Goal: Task Accomplishment & Management: Manage account settings

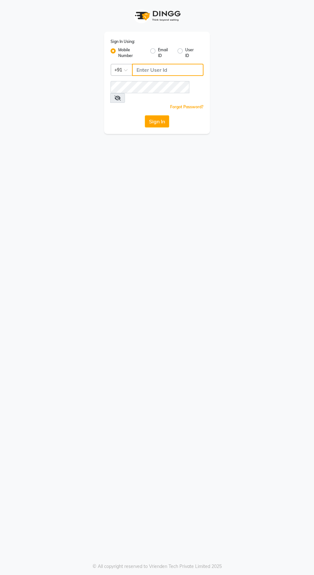
click at [156, 69] on input "Username" at bounding box center [167, 70] width 71 height 12
type input "6374670818"
click at [145, 115] on button "Sign In" at bounding box center [157, 121] width 24 height 12
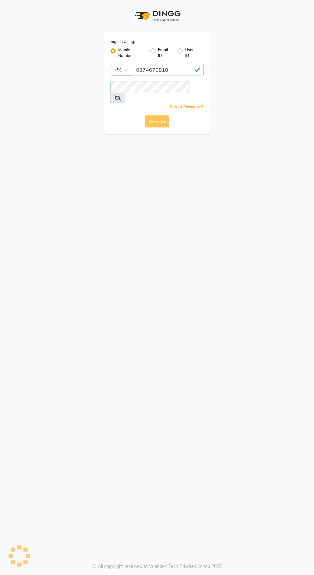
click at [150, 115] on div "Sign In" at bounding box center [156, 121] width 93 height 12
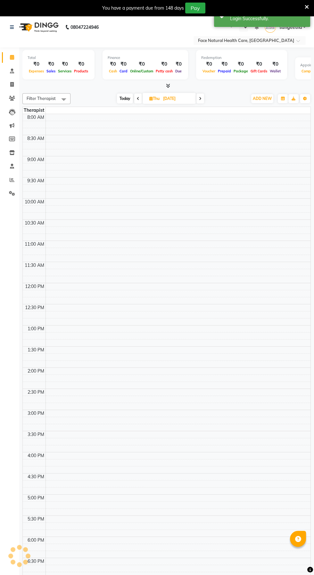
click at [201, 98] on icon at bounding box center [200, 99] width 3 height 4
click at [128, 98] on span "Today" at bounding box center [126, 98] width 16 height 10
type input "[DATE]"
select select "en"
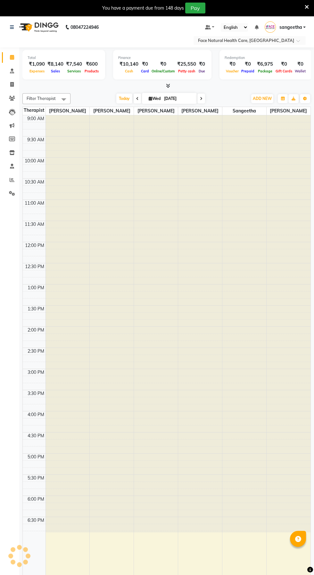
click at [203, 98] on span at bounding box center [201, 98] width 8 height 10
type input "[DATE]"
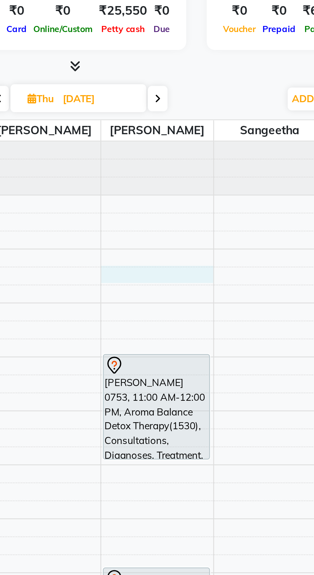
scroll to position [16, 0]
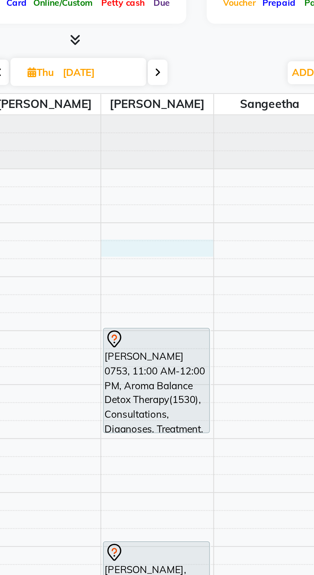
select select "38864"
select select "tentative"
select select "615"
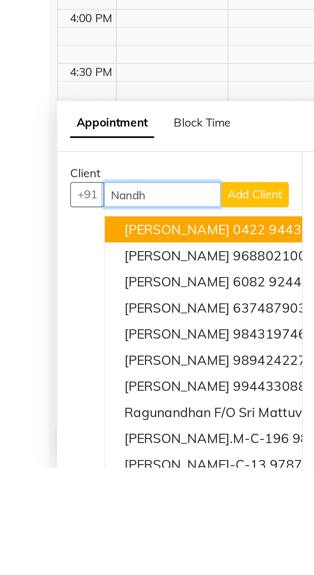
scroll to position [3, 0]
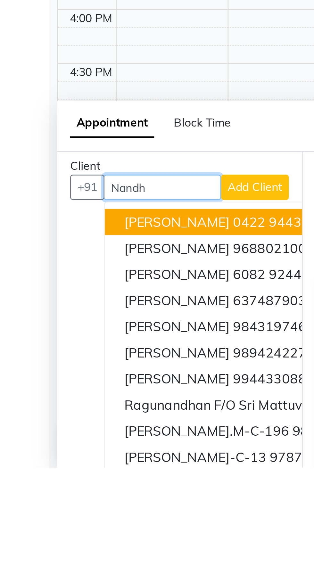
click at [91, 477] on span "[PERSON_NAME] 0422" at bounding box center [76, 478] width 55 height 6
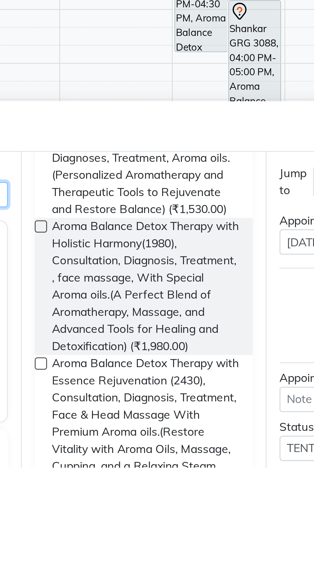
scroll to position [117, 0]
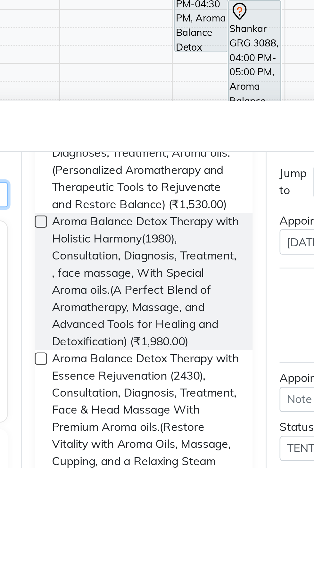
type input "9443360402"
click at [187, 492] on span "Aroma Balance Detox Therapy with Holistic Harmony(1980), Consultation, Diagnosi…" at bounding box center [168, 502] width 74 height 54
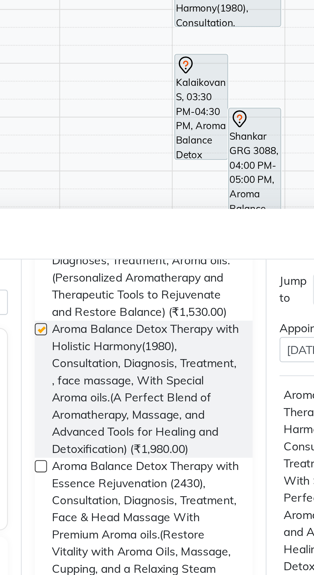
checkbox input "false"
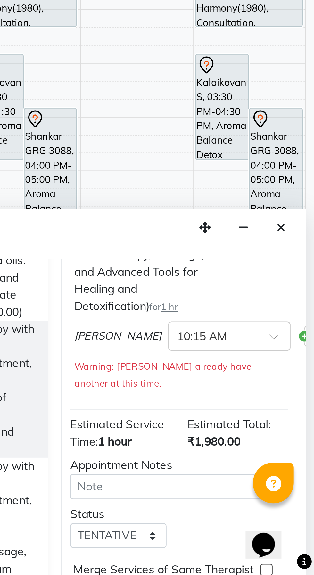
scroll to position [103, 1]
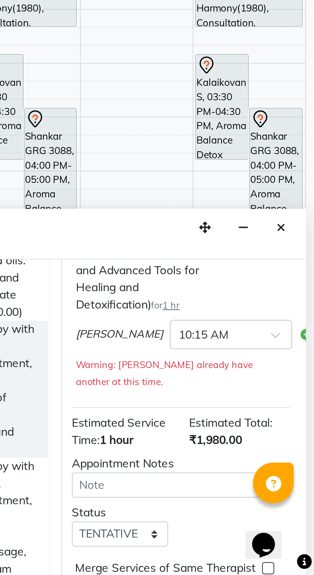
click at [313, 484] on img at bounding box center [320, 480] width 8 height 8
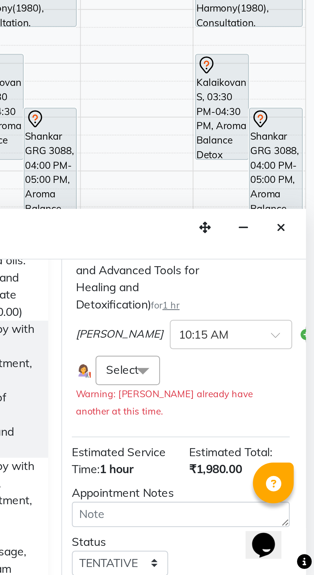
click at [247, 501] on span at bounding box center [246, 495] width 13 height 12
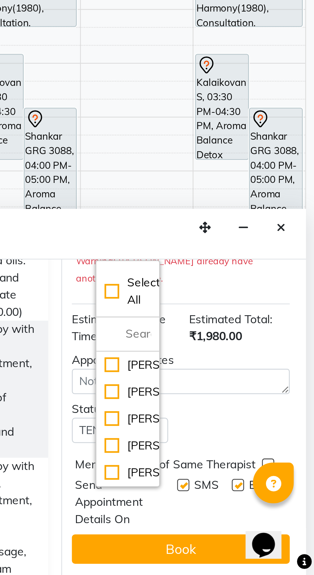
scroll to position [162, 0]
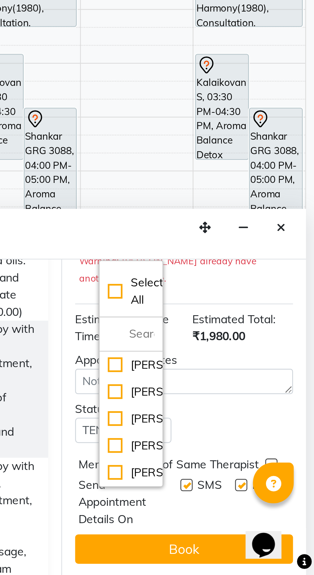
click at [253, 563] on button "Book" at bounding box center [262, 565] width 85 height 12
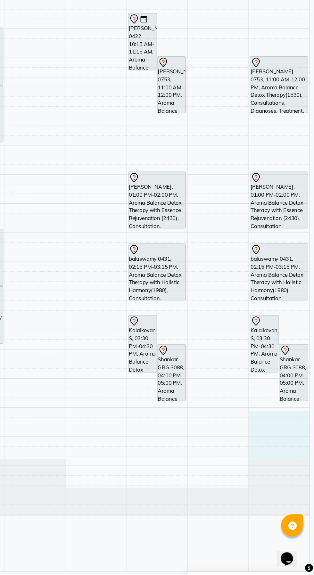
scroll to position [0, 0]
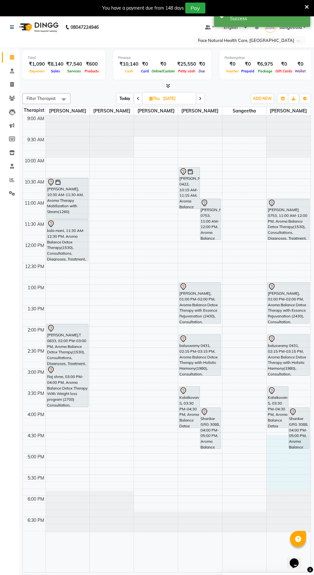
select select "65164"
select select "tentative"
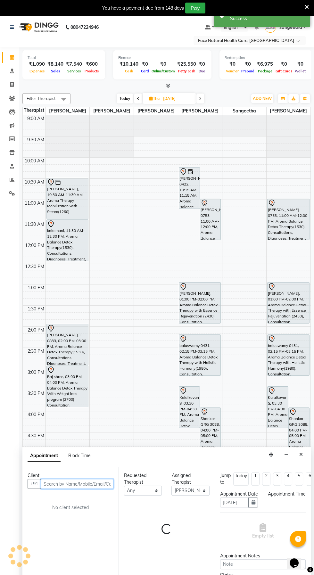
select select "1020"
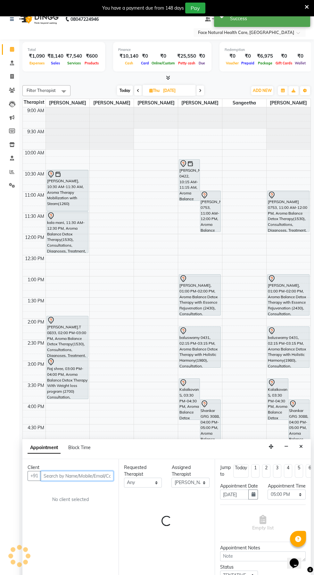
scroll to position [16, 0]
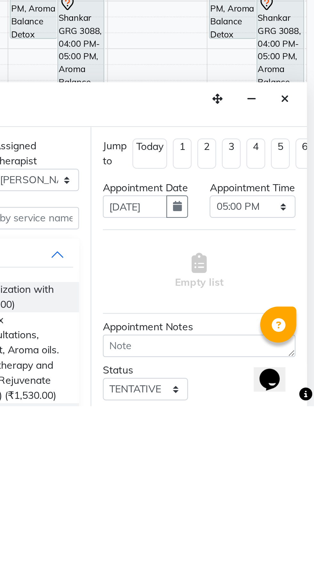
click at [300, 440] on icon "Close" at bounding box center [301, 438] width 4 height 4
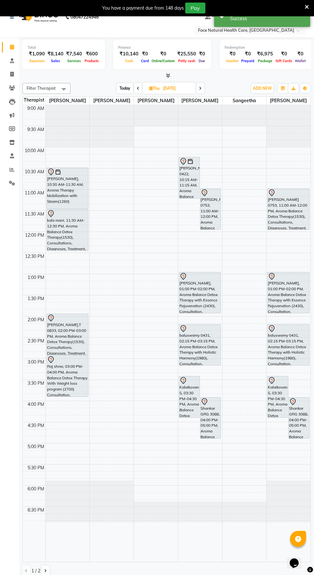
scroll to position [0, 0]
